Goal: Task Accomplishment & Management: Use online tool/utility

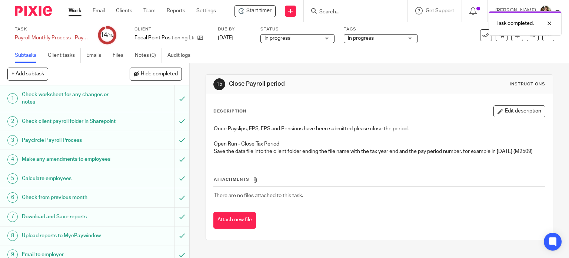
click at [381, 10] on div "Task completed." at bounding box center [423, 21] width 277 height 28
click at [327, 13] on div "Task completed." at bounding box center [423, 21] width 277 height 28
click at [326, 10] on div "Task completed." at bounding box center [423, 21] width 277 height 28
click at [551, 22] on div at bounding box center [544, 23] width 20 height 9
click at [359, 11] on input "Search" at bounding box center [352, 12] width 67 height 7
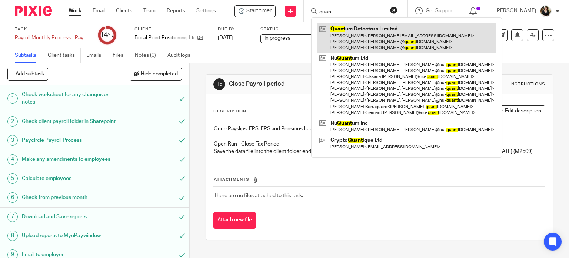
type input "quant"
click at [367, 37] on link at bounding box center [406, 37] width 179 height 29
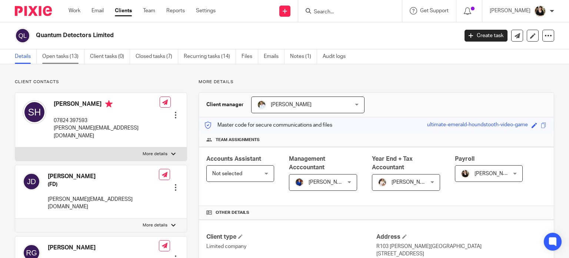
click at [55, 54] on link "Open tasks (13)" at bounding box center [63, 56] width 42 height 14
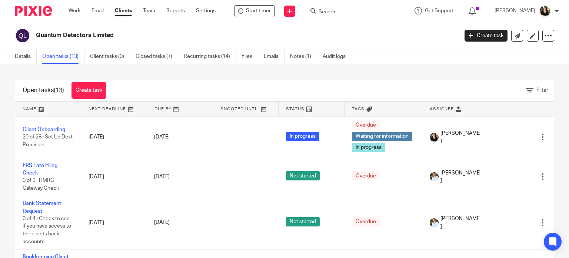
click at [23, 56] on link "Details" at bounding box center [26, 56] width 22 height 14
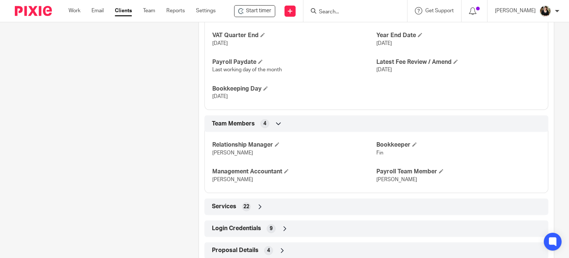
scroll to position [548, 0]
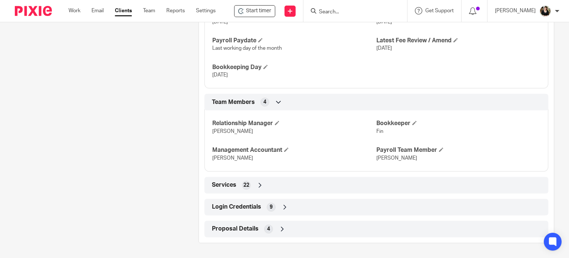
click at [244, 206] on span "Login Credentials" at bounding box center [236, 207] width 49 height 8
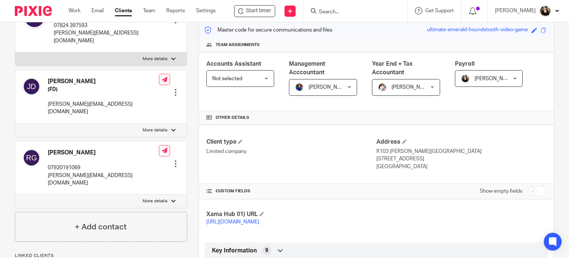
scroll to position [111, 0]
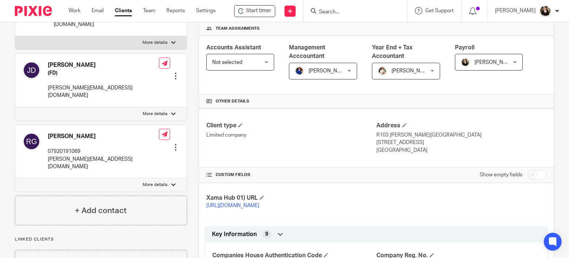
click at [529, 172] on input "checkbox" at bounding box center [537, 174] width 19 height 10
checkbox input "true"
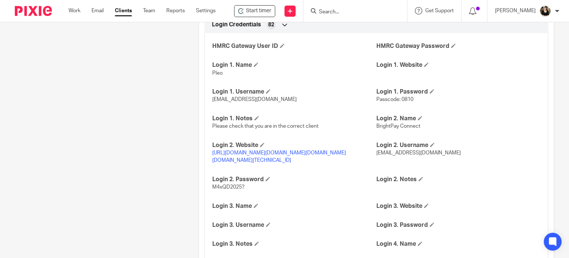
scroll to position [778, 0]
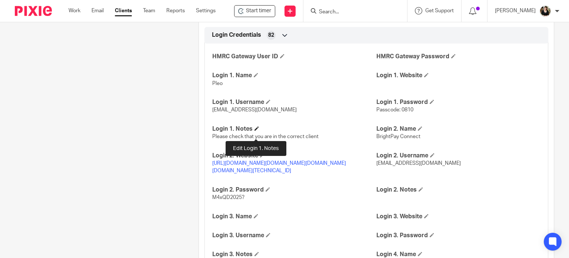
click at [255, 130] on span at bounding box center [257, 128] width 4 height 4
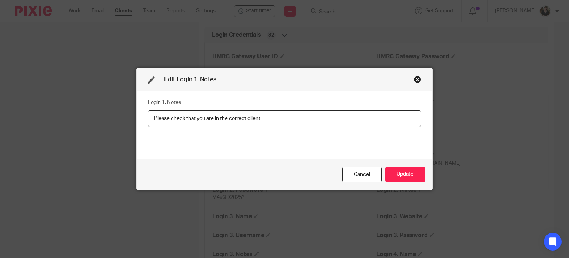
click at [298, 120] on input "Please check that you are in the correct client" at bounding box center [284, 118] width 273 height 17
type input "Please check that you are in the correct client / Zoe @ WPG also has a log in"
click at [409, 174] on button "Update" at bounding box center [405, 174] width 40 height 16
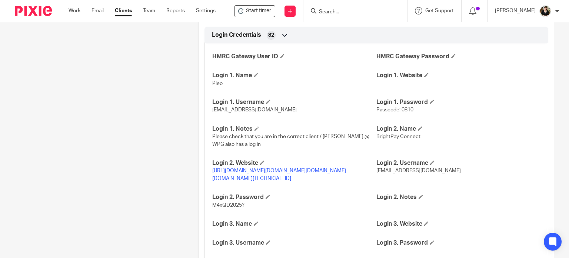
click at [341, 9] on input "Search" at bounding box center [351, 12] width 67 height 7
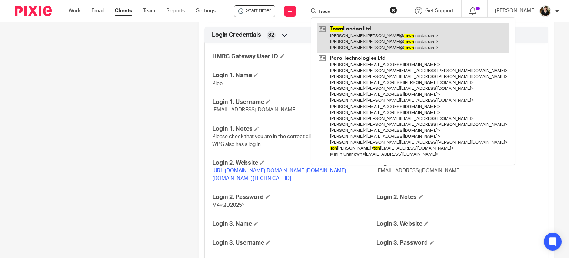
type input "town"
click at [351, 36] on link at bounding box center [413, 37] width 193 height 29
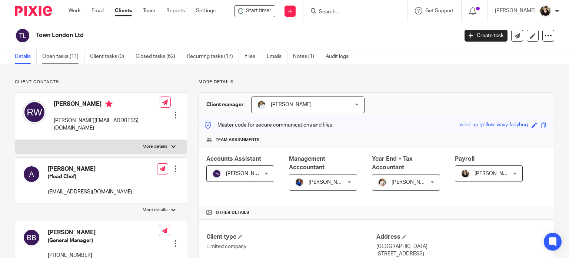
click at [63, 57] on link "Open tasks (11)" at bounding box center [63, 56] width 42 height 14
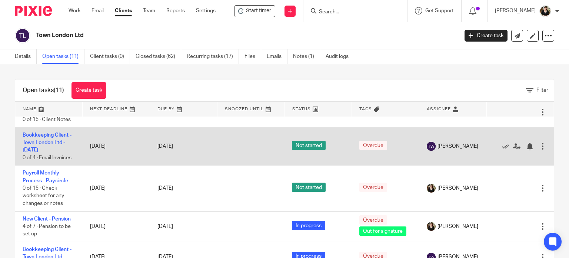
scroll to position [74, 0]
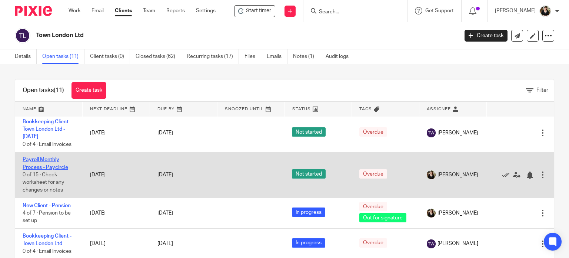
click at [50, 167] on link "Payroll Monthly Process - Paycircle" at bounding box center [46, 163] width 46 height 13
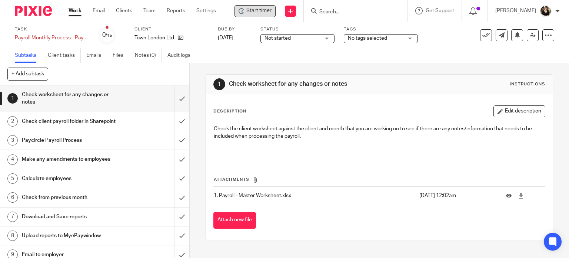
click at [252, 13] on span "Start timer" at bounding box center [258, 11] width 25 height 8
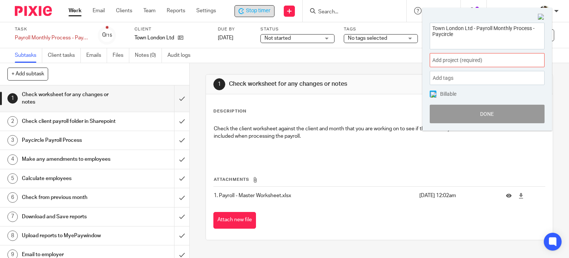
click at [513, 62] on span "Add project (required) :" at bounding box center [478, 60] width 93 height 8
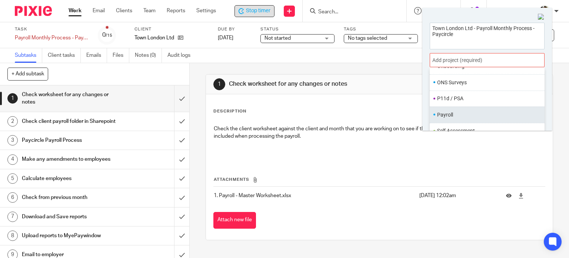
scroll to position [259, 0]
click at [449, 111] on li "Payroll" at bounding box center [485, 113] width 97 height 8
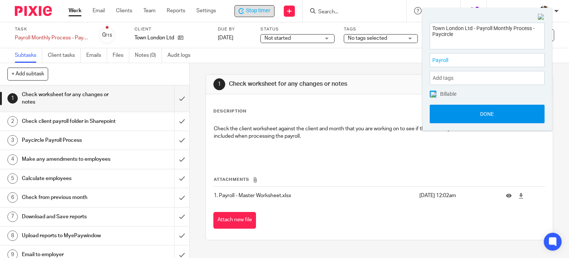
click at [494, 113] on button "Done" at bounding box center [487, 113] width 115 height 19
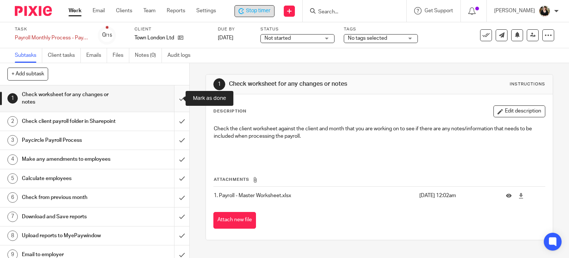
click at [169, 96] on input "submit" at bounding box center [94, 98] width 189 height 26
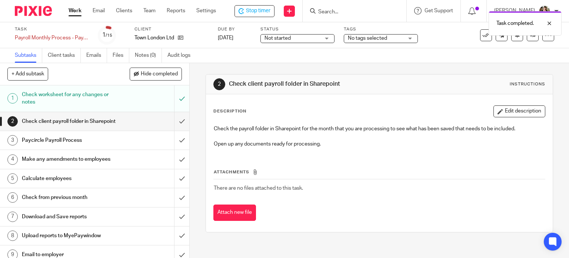
click at [275, 38] on span "Not started" at bounding box center [278, 38] width 26 height 5
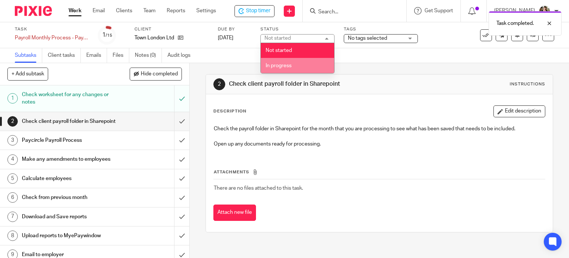
click at [282, 64] on span "In progress" at bounding box center [279, 65] width 26 height 5
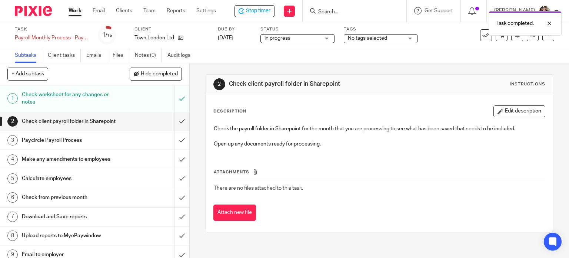
click at [382, 40] on span "No tags selected" at bounding box center [367, 38] width 39 height 5
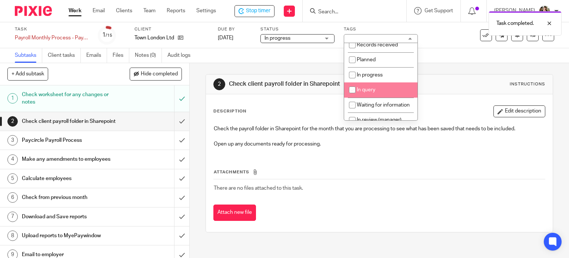
scroll to position [37, 0]
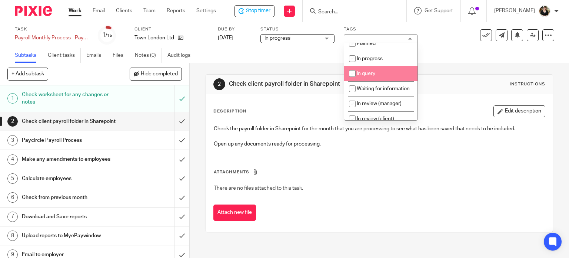
click at [379, 63] on li "In progress" at bounding box center [380, 58] width 73 height 15
checkbox input "true"
